Goal: Task Accomplishment & Management: Use online tool/utility

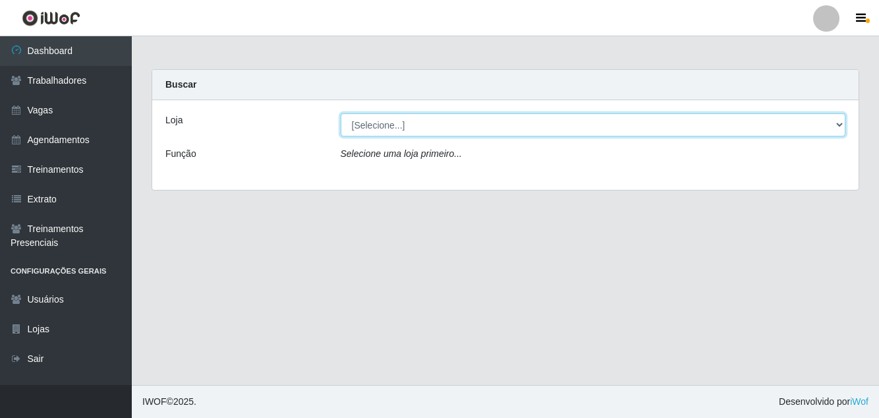
click at [563, 129] on select "[Selecione...] Pizza Nostra" at bounding box center [593, 124] width 505 height 23
click at [460, 126] on select "[Selecione...] Pizza Nostra" at bounding box center [593, 124] width 505 height 23
click at [512, 134] on select "[Selecione...] Pizza Nostra" at bounding box center [593, 124] width 505 height 23
select select "337"
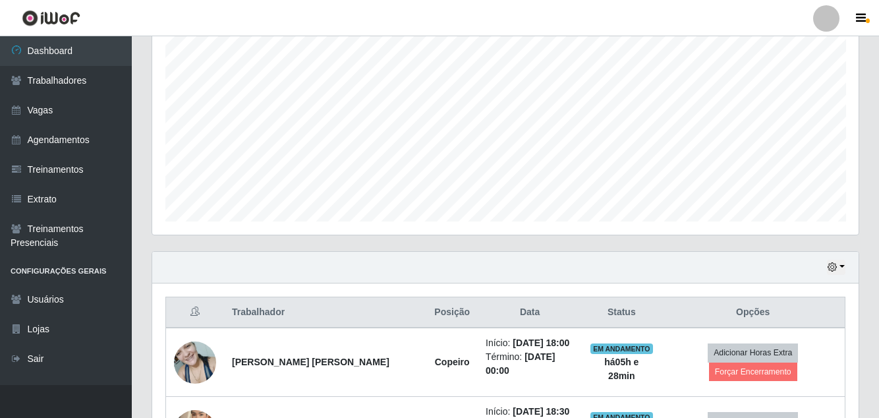
scroll to position [275, 0]
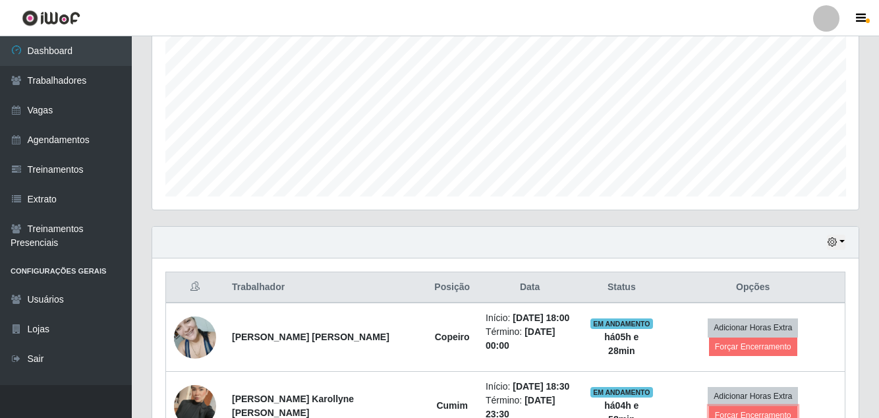
click at [783, 406] on button "Forçar Encerramento" at bounding box center [753, 415] width 88 height 18
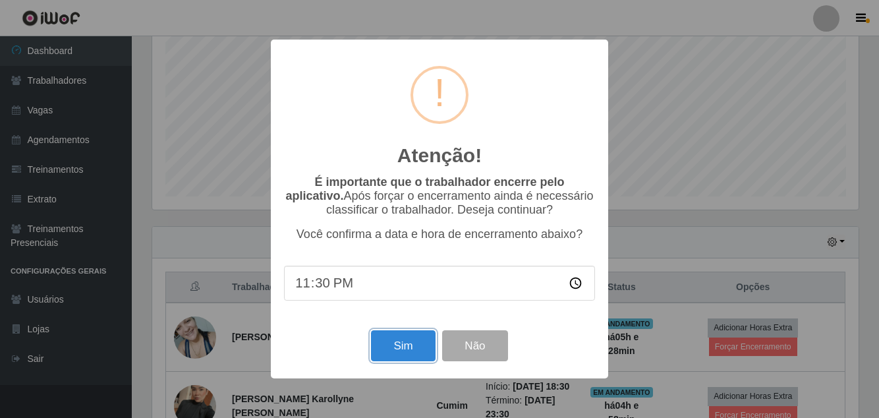
click at [396, 361] on button "Sim" at bounding box center [403, 345] width 64 height 31
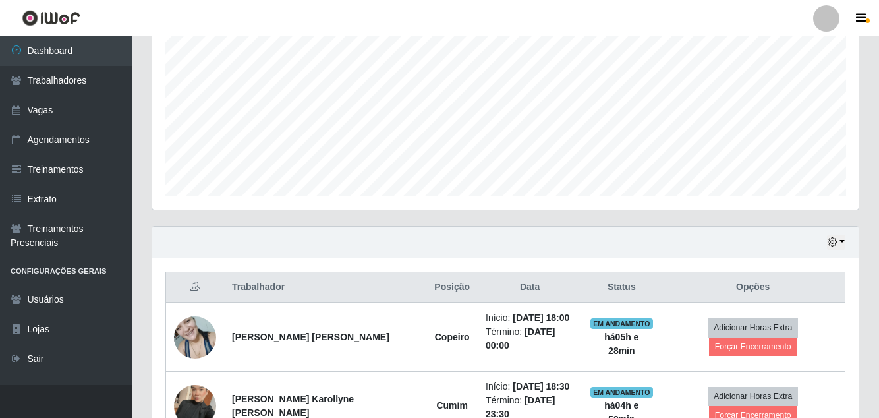
scroll to position [158, 0]
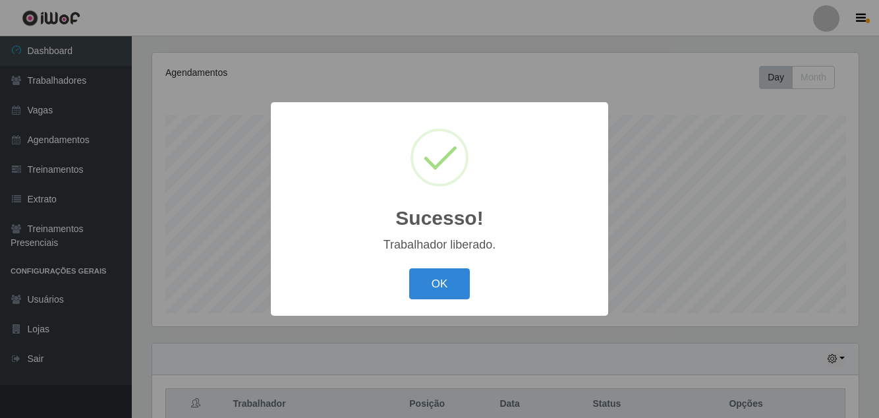
click at [437, 299] on button "OK" at bounding box center [439, 283] width 61 height 31
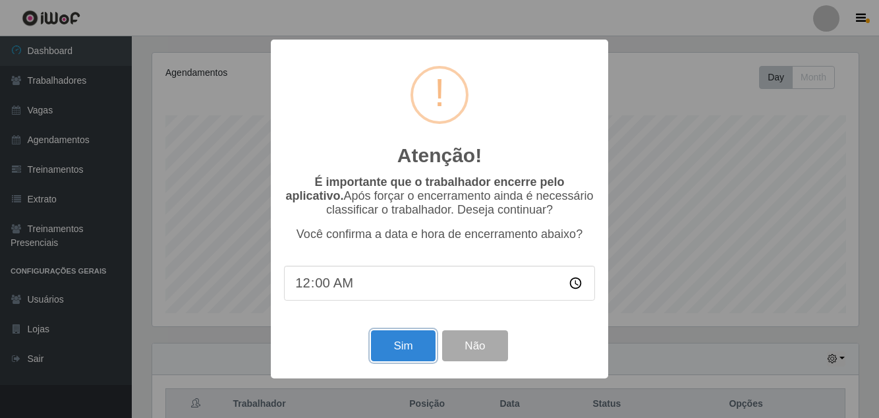
click at [407, 361] on button "Sim" at bounding box center [403, 345] width 64 height 31
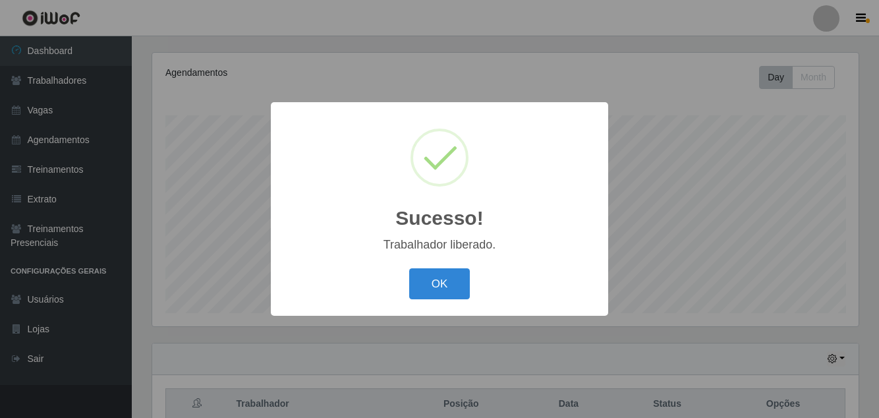
click at [442, 299] on button "OK" at bounding box center [439, 283] width 61 height 31
